Goal: Task Accomplishment & Management: Manage account settings

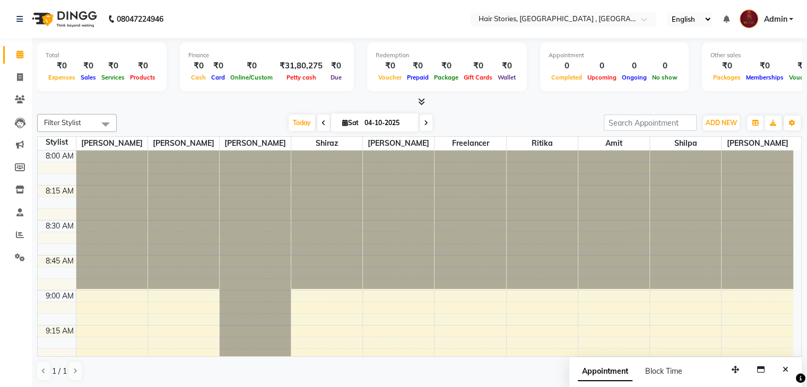
scroll to position [450, 0]
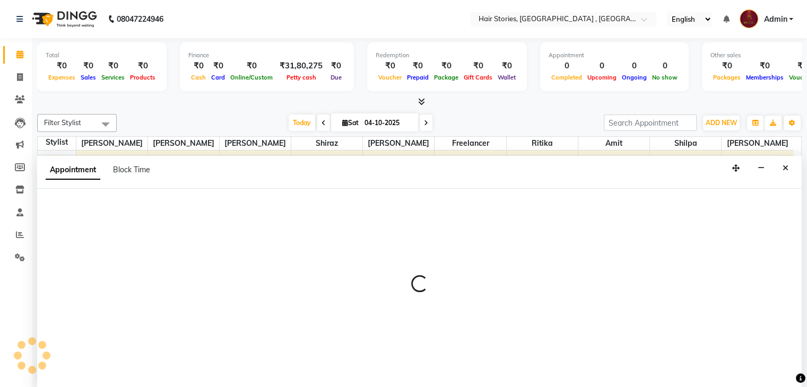
scroll to position [1, 0]
select select "7131"
select select "705"
select select "tentative"
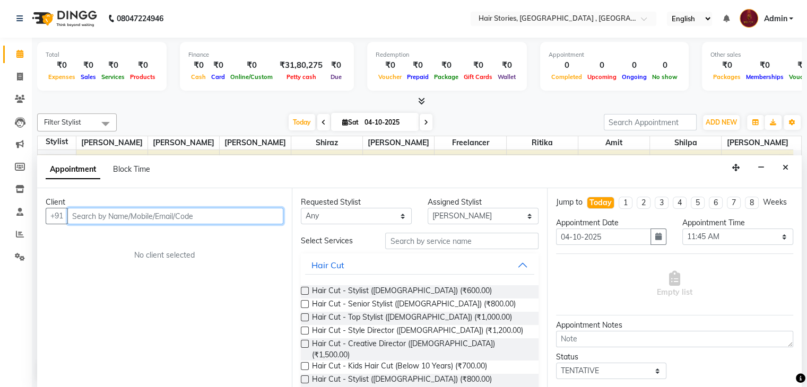
click at [155, 217] on input "text" at bounding box center [175, 216] width 216 height 16
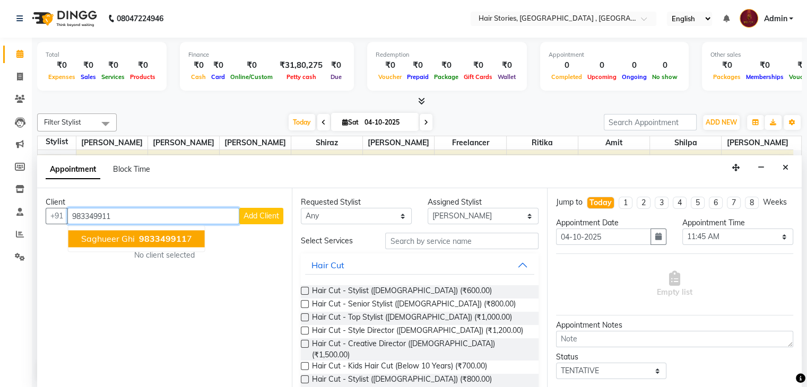
click at [176, 239] on span "983349911" at bounding box center [163, 239] width 48 height 11
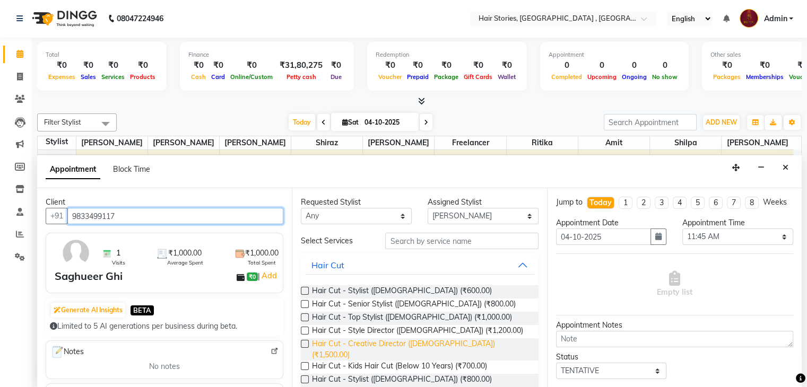
type input "9833499117"
click at [450, 342] on span "Hair Cut - Creative Director ([DEMOGRAPHIC_DATA]) (₹1,500.00)" at bounding box center [420, 349] width 217 height 22
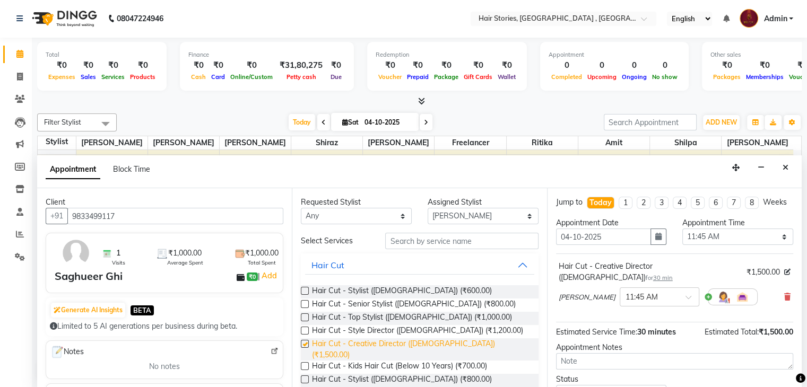
checkbox input "false"
click at [652, 298] on div at bounding box center [659, 296] width 78 height 11
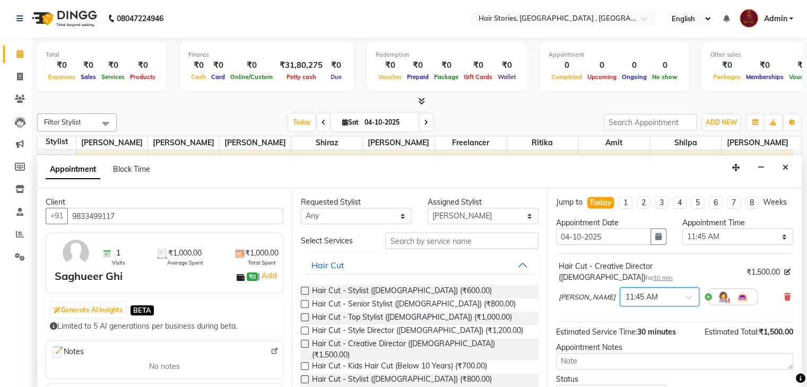
scroll to position [79, 0]
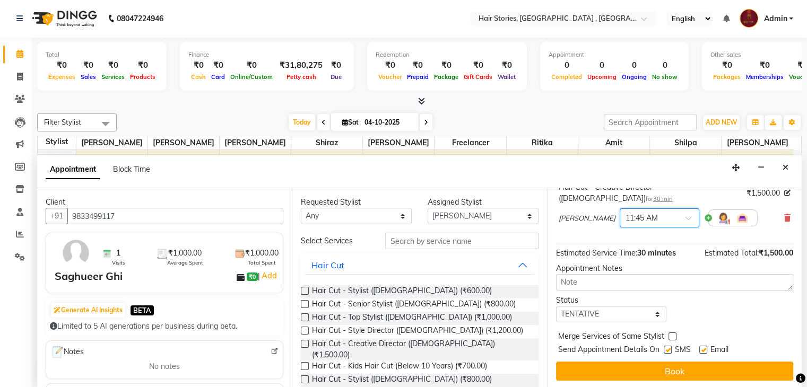
click at [685, 220] on span at bounding box center [691, 221] width 13 height 11
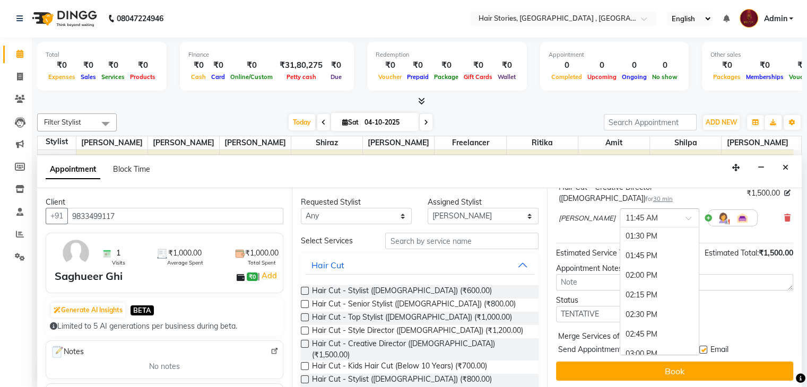
scroll to position [386, 0]
click at [634, 327] on div "03:00 PM" at bounding box center [659, 326] width 78 height 20
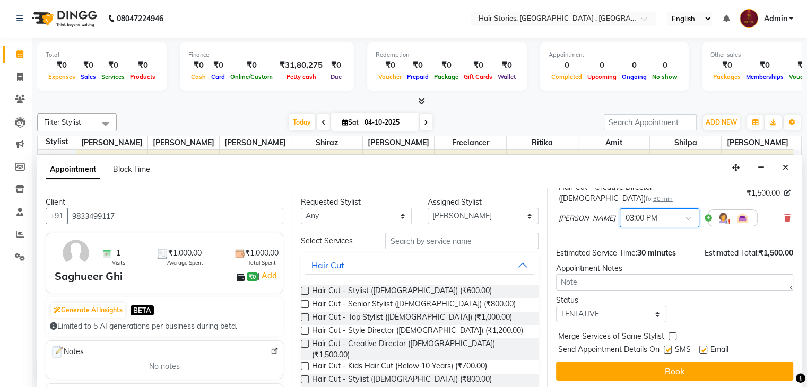
click at [667, 347] on label at bounding box center [667, 350] width 8 height 8
click at [667, 347] on input "checkbox" at bounding box center [666, 350] width 7 height 7
checkbox input "false"
click at [700, 351] on label at bounding box center [703, 350] width 8 height 8
click at [700, 351] on input "checkbox" at bounding box center [702, 350] width 7 height 7
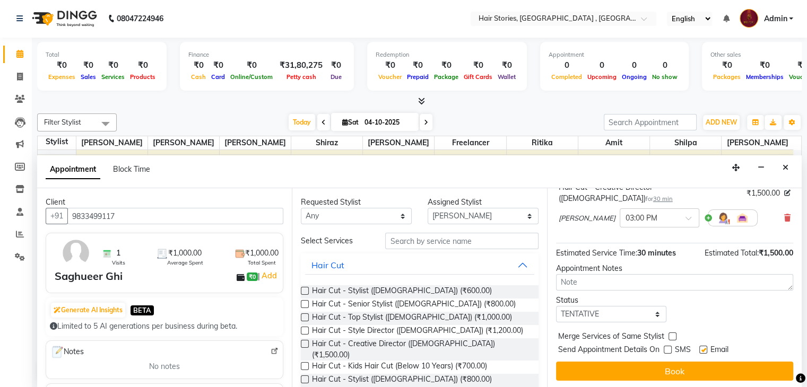
checkbox input "false"
click at [614, 312] on select "Select TENTATIVE CONFIRM CHECK-IN UPCOMING" at bounding box center [611, 314] width 111 height 16
select select "confirm booking"
click at [556, 306] on select "Select TENTATIVE CONFIRM CHECK-IN UPCOMING" at bounding box center [611, 314] width 111 height 16
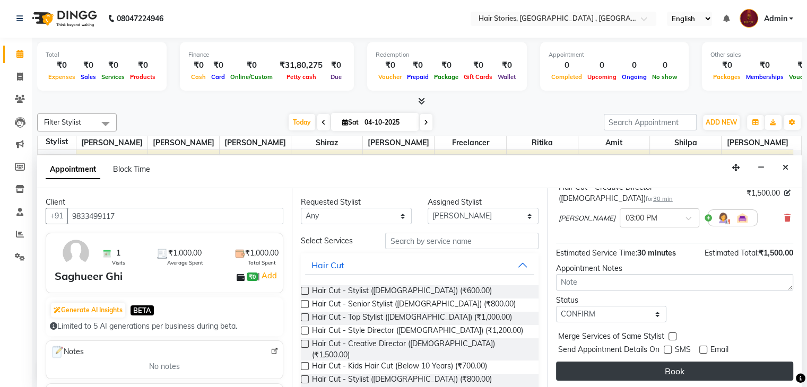
click at [687, 368] on button "Book" at bounding box center [674, 371] width 237 height 19
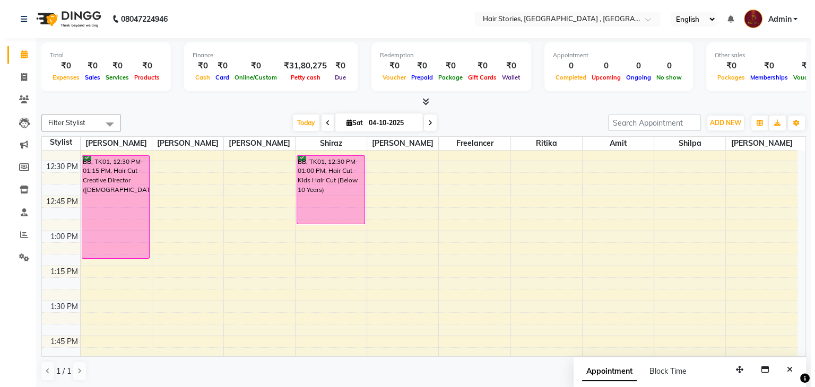
scroll to position [615, 0]
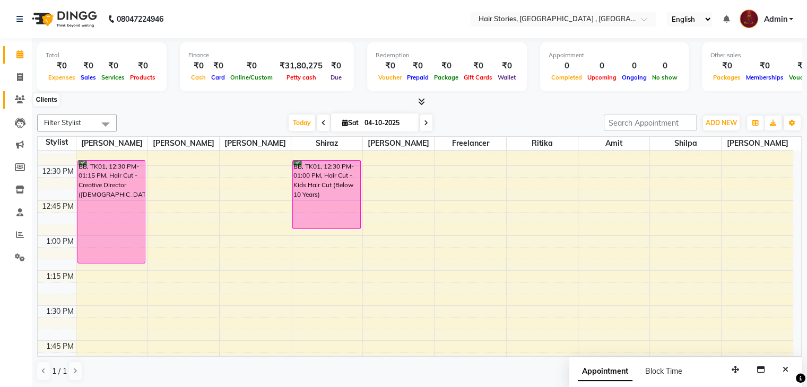
click at [21, 96] on icon at bounding box center [20, 99] width 10 height 8
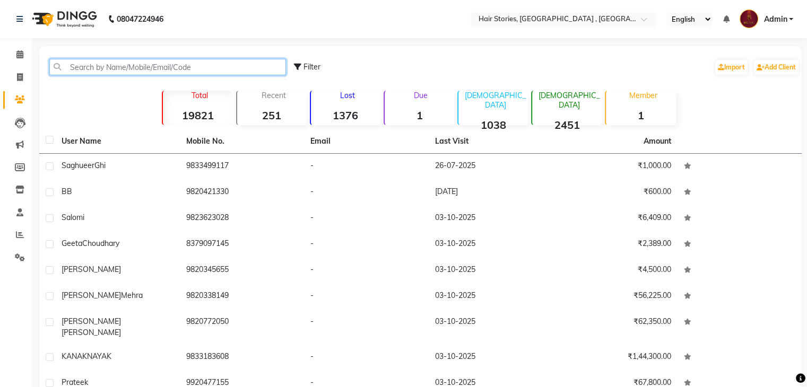
click at [107, 69] on input "text" at bounding box center [167, 67] width 237 height 16
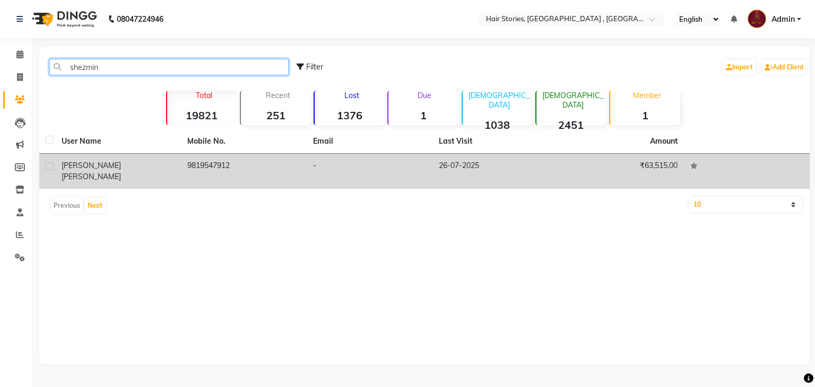
type input "shezmin"
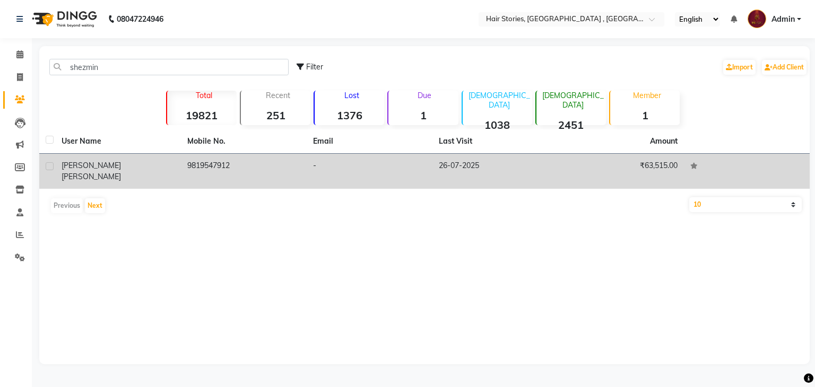
click at [102, 171] on td "[PERSON_NAME]" at bounding box center [118, 171] width 126 height 35
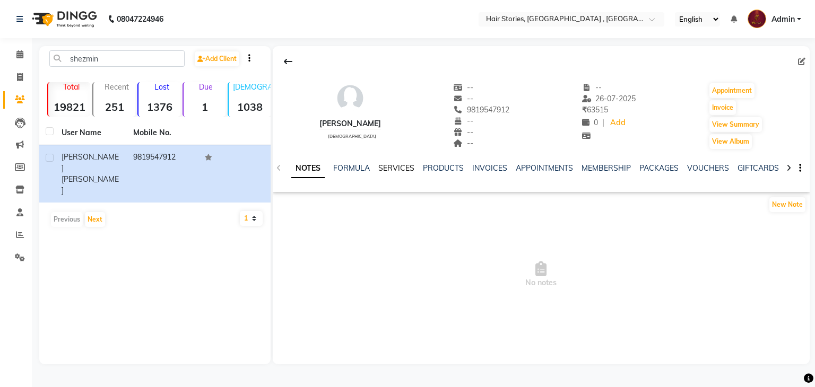
click at [390, 165] on link "SERVICES" at bounding box center [396, 168] width 36 height 10
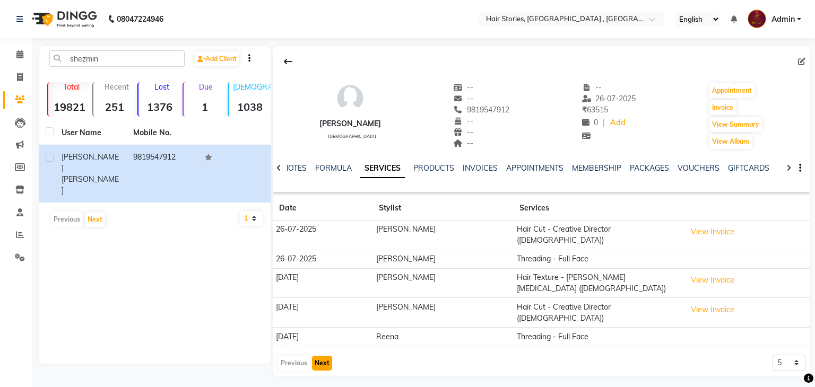
click at [326, 356] on button "Next" at bounding box center [322, 363] width 20 height 15
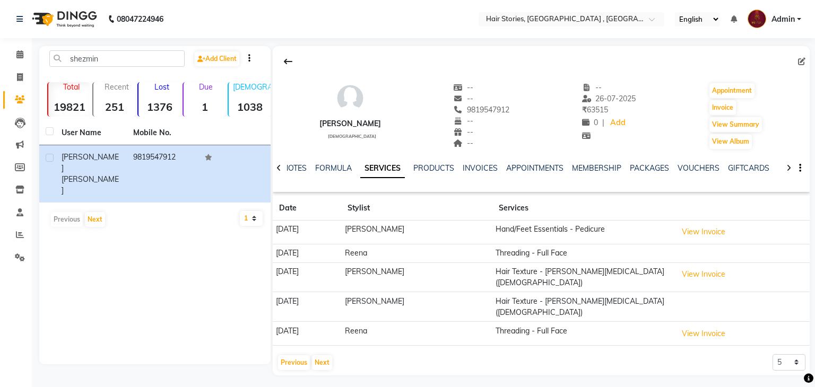
click at [277, 354] on div "Previous Next" at bounding box center [305, 362] width 56 height 17
click at [302, 355] on button "Previous" at bounding box center [294, 362] width 32 height 15
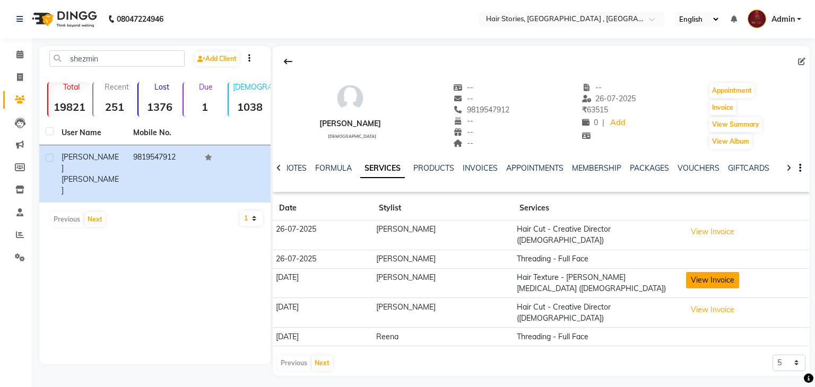
click at [696, 277] on button "View Invoice" at bounding box center [712, 280] width 53 height 16
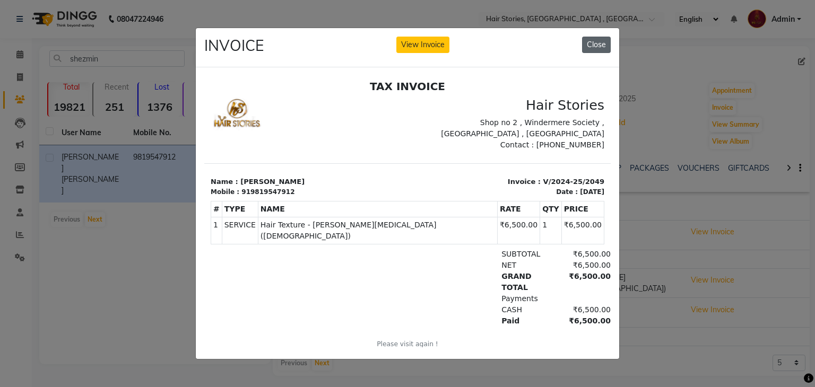
click at [592, 45] on button "Close" at bounding box center [596, 45] width 29 height 16
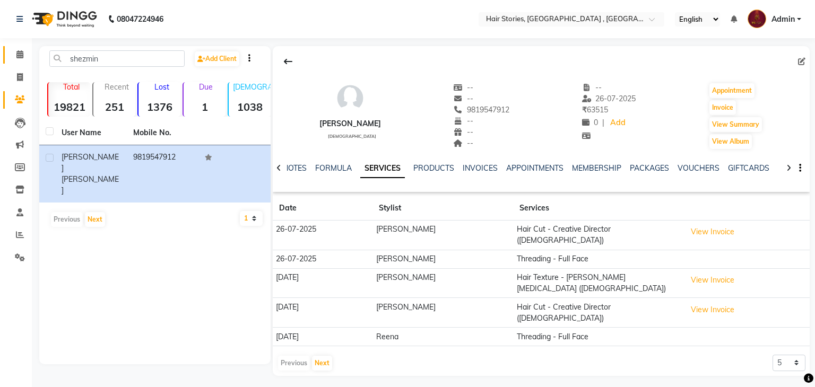
click at [20, 55] on icon at bounding box center [19, 54] width 7 height 8
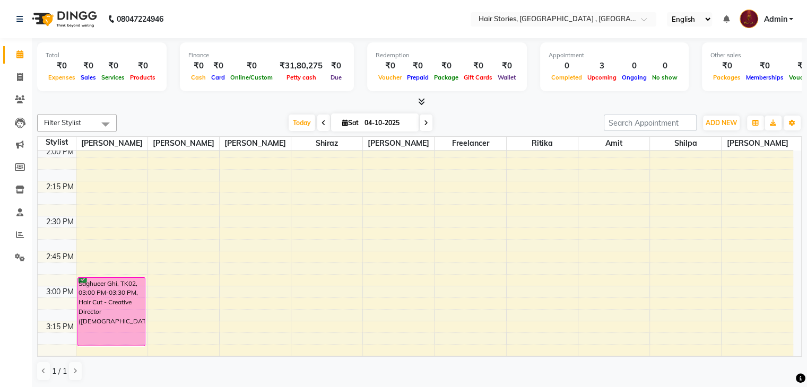
scroll to position [911, 0]
